Goal: Task Accomplishment & Management: Manage account settings

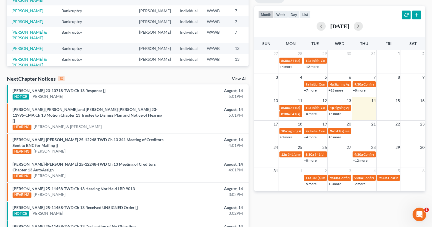
scroll to position [114, 0]
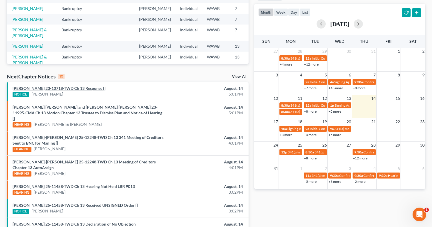
click at [69, 88] on link "[PERSON_NAME] 23-10718-TWD Ch 13 Response []" at bounding box center [59, 88] width 93 height 5
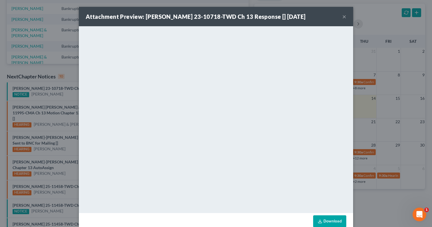
click at [251, 16] on strong "Attachment Preview: [PERSON_NAME] 23-10718-TWD Ch 13 Response [] [DATE]" at bounding box center [196, 16] width 220 height 7
click at [343, 15] on button "×" at bounding box center [344, 16] width 4 height 7
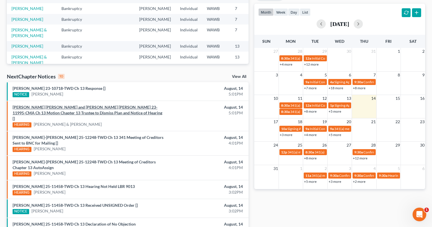
click at [108, 109] on link "[PERSON_NAME] [PERSON_NAME] and [PERSON_NAME] [PERSON_NAME] 23-11995-CMA Ch 13 …" at bounding box center [88, 113] width 150 height 16
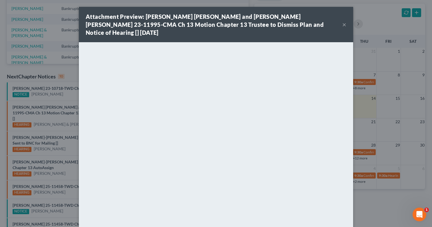
click at [277, 17] on strong "Attachment Preview: [PERSON_NAME] [PERSON_NAME] and [PERSON_NAME] [PERSON_NAME]…" at bounding box center [205, 24] width 238 height 23
click at [343, 21] on button "×" at bounding box center [344, 24] width 4 height 7
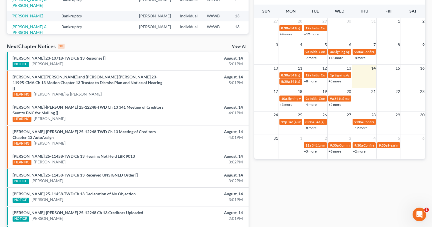
scroll to position [93, 0]
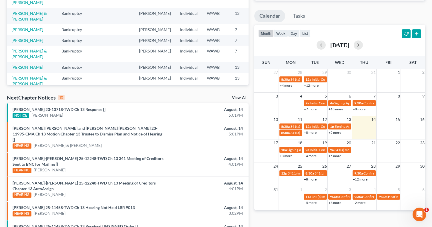
click at [239, 100] on div "View All" at bounding box center [240, 98] width 17 height 5
click at [240, 99] on link "View All" at bounding box center [239, 98] width 14 height 4
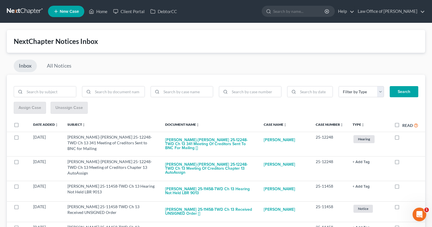
click at [402, 126] on label "Read" at bounding box center [410, 125] width 16 height 7
click at [404, 126] on input "Read" at bounding box center [406, 124] width 4 height 4
checkbox input "true"
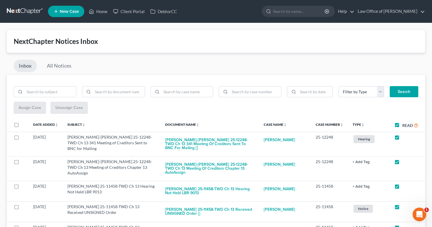
checkbox input "true"
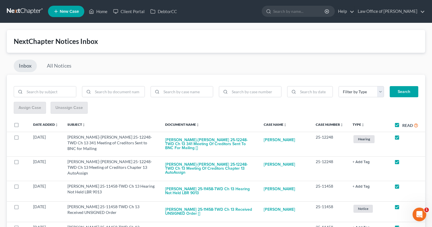
checkbox input "true"
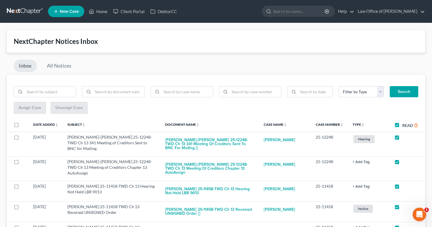
checkbox input "true"
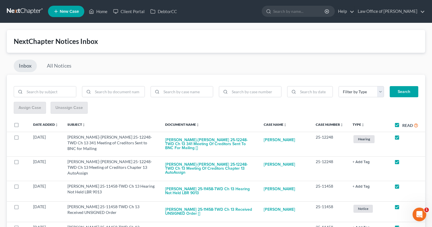
checkbox input "true"
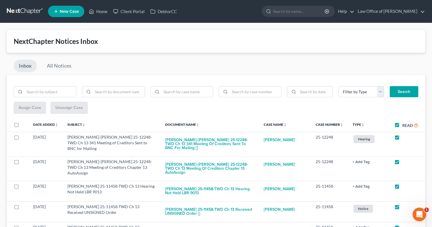
checkbox input "true"
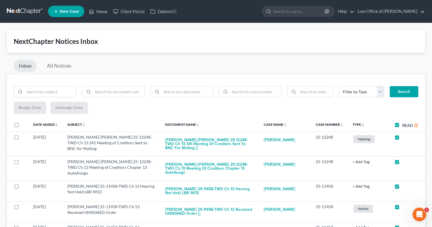
checkbox input "true"
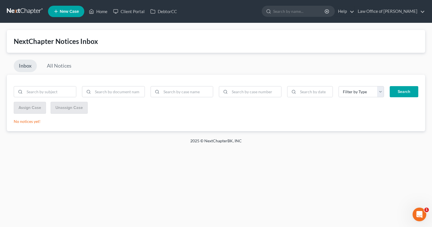
click at [28, 10] on link at bounding box center [25, 11] width 37 height 10
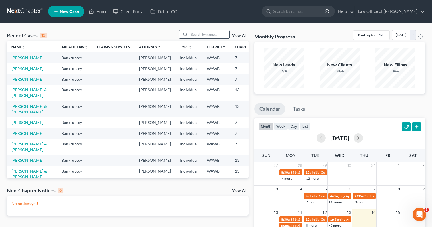
click at [202, 37] on input "search" at bounding box center [209, 34] width 40 height 8
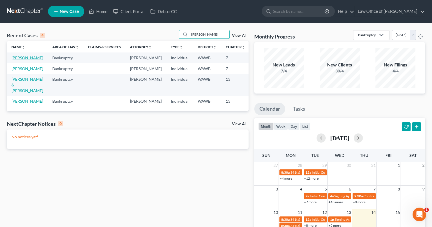
type input "marshall"
click at [18, 60] on link "Marshall, Loretta" at bounding box center [27, 57] width 32 height 5
select select "6"
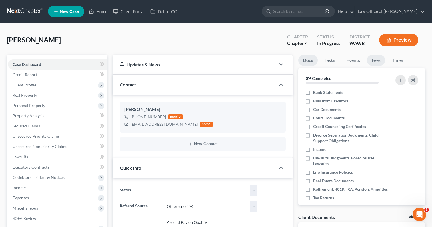
click at [373, 55] on link "Fees" at bounding box center [376, 60] width 18 height 11
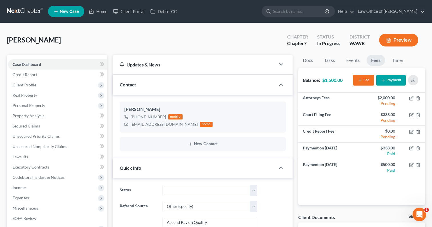
click at [383, 83] on button "Payment" at bounding box center [390, 80] width 29 height 11
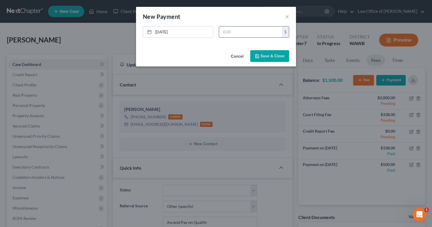
click at [251, 33] on input "text" at bounding box center [250, 32] width 63 height 11
type input "3"
type input "500"
click at [170, 30] on link "8/14/2025" at bounding box center [178, 32] width 70 height 11
click at [280, 60] on button "Save & Close" at bounding box center [269, 56] width 39 height 12
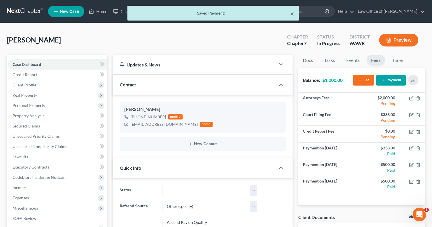
click at [292, 13] on button "×" at bounding box center [292, 13] width 4 height 7
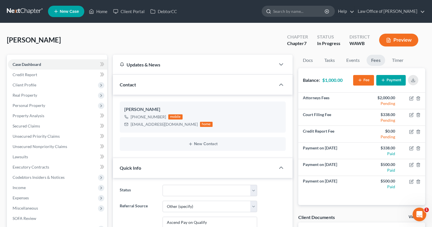
click at [316, 11] on input "search" at bounding box center [299, 11] width 52 height 11
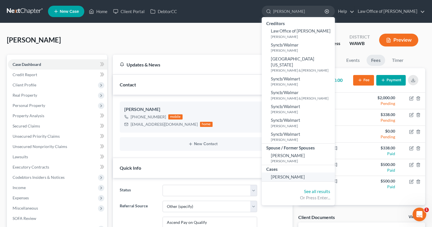
type input "walter"
click at [303, 174] on span "Walter, Antwun" at bounding box center [288, 176] width 34 height 5
select select "0"
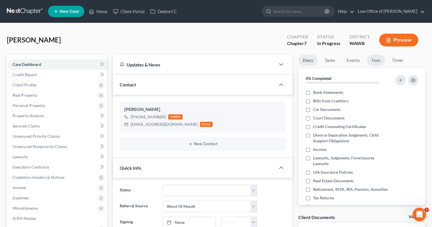
click at [380, 62] on link "Fees" at bounding box center [376, 60] width 18 height 11
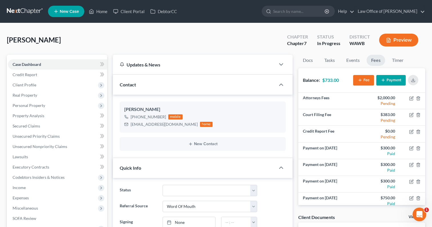
click at [387, 80] on button "Payment" at bounding box center [390, 80] width 29 height 11
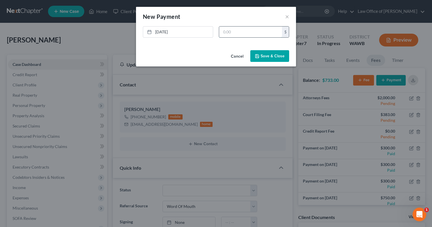
click at [245, 36] on input "text" at bounding box center [250, 32] width 63 height 11
type input "300"
click at [263, 56] on button "Save & Close" at bounding box center [269, 56] width 39 height 12
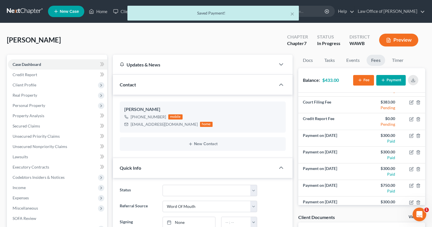
scroll to position [21, 0]
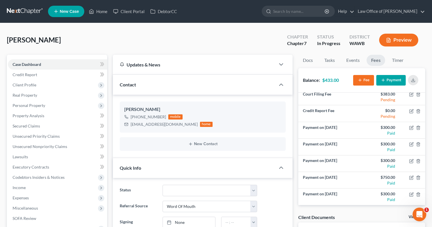
click at [21, 8] on link at bounding box center [25, 11] width 37 height 10
